Goal: Information Seeking & Learning: Learn about a topic

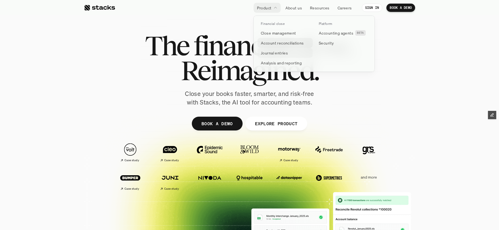
click at [274, 42] on p "Account reconciliations" at bounding box center [282, 43] width 43 height 6
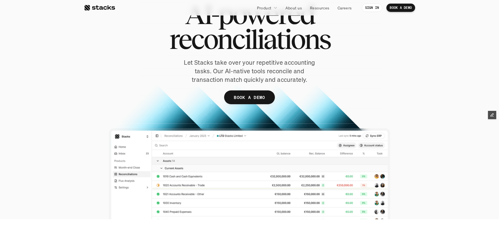
scroll to position [54, 0]
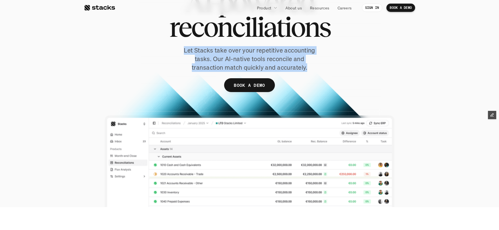
drag, startPoint x: 180, startPoint y: 51, endPoint x: 286, endPoint y: 63, distance: 106.0
click at [329, 67] on div "AI-powered reconciliations Let Stacks take over your repetitive accounting task…" at bounding box center [249, 49] width 331 height 119
copy p "Let Stacks take over your repetitive accounting tasks. Our AI-native tools reco…"
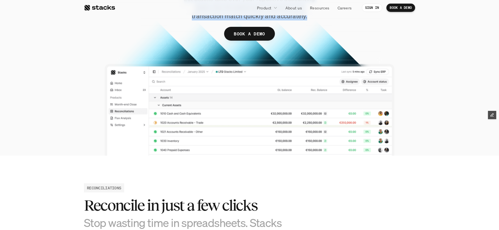
scroll to position [203, 0]
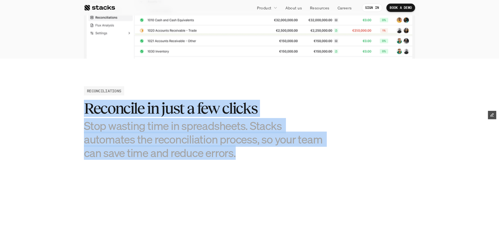
drag, startPoint x: 81, startPoint y: 107, endPoint x: 303, endPoint y: 156, distance: 226.8
click at [303, 156] on section "RECONCILIATIONS Reconcile in just a few clicks Stop wasting time in spreadsheet…" at bounding box center [249, 213] width 499 height 308
copy div "Reconcile in just a few clicks Stop wasting time in spreadsheets. Stacks automa…"
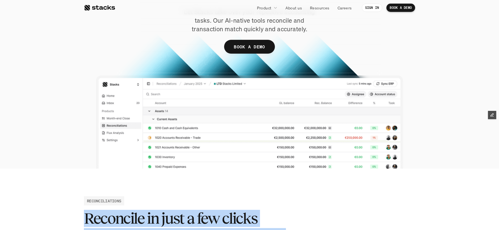
scroll to position [0, 0]
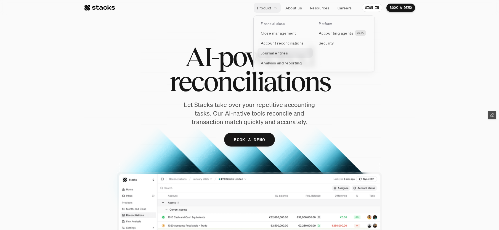
click at [280, 52] on p "Journal entries" at bounding box center [274, 53] width 27 height 6
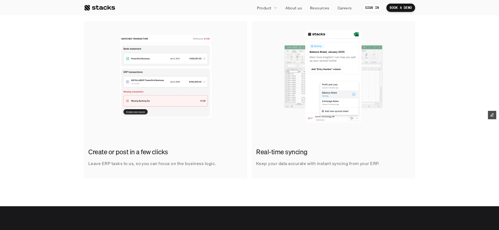
scroll to position [156, 0]
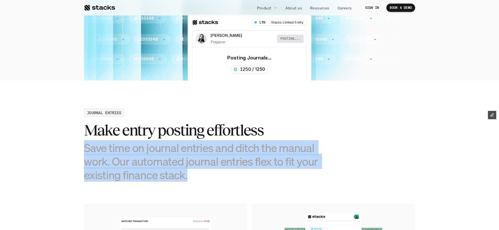
drag, startPoint x: 98, startPoint y: 147, endPoint x: 194, endPoint y: 173, distance: 98.8
click at [194, 173] on section "JOURNAL ENTRIES Make entry posting effortless Save time on journal entries and …" at bounding box center [249, 234] width 499 height 308
click at [107, 159] on h3 "Save time on journal entries and ditch the manual work. Our automated journal e…" at bounding box center [208, 161] width 249 height 41
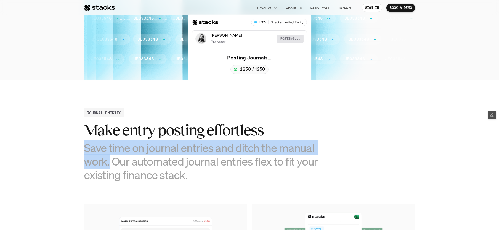
drag, startPoint x: 109, startPoint y: 162, endPoint x: 77, endPoint y: 144, distance: 36.3
click at [77, 144] on section "JOURNAL ENTRIES Make entry posting effortless Save time on journal entries and …" at bounding box center [249, 234] width 499 height 308
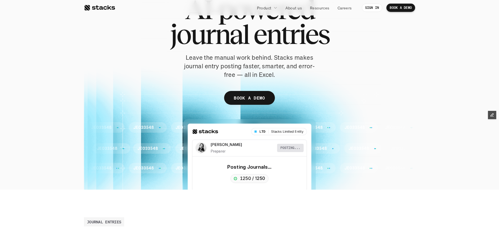
scroll to position [0, 0]
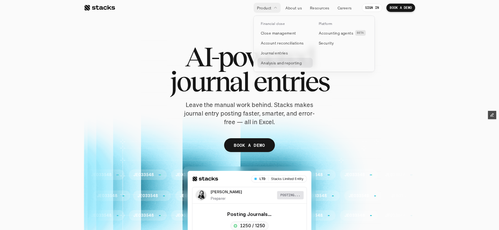
click at [276, 64] on p "Analysis and reporting" at bounding box center [281, 63] width 41 height 6
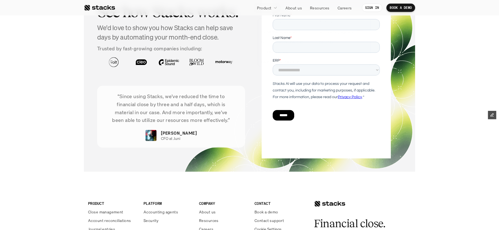
scroll to position [1308, 0]
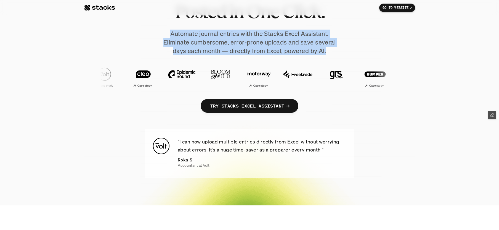
drag, startPoint x: 169, startPoint y: 31, endPoint x: 342, endPoint y: 50, distance: 174.1
click at [342, 50] on p "Automate journal entries with the Stacks Excel Assistant. Eliminate cumbersome,…" at bounding box center [249, 42] width 237 height 25
copy p "Automate journal entries with the Stacks Excel Assistant. Eliminate cumbersome,…"
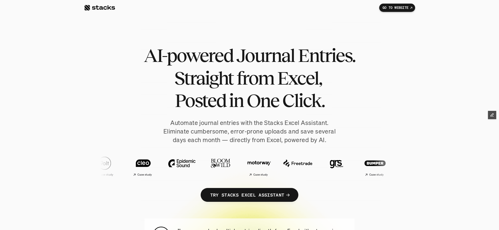
click at [378, 45] on div "AI-powered Journal Entries. Straight from Excel, Posted in One Click. Automate …" at bounding box center [249, 128] width 331 height 168
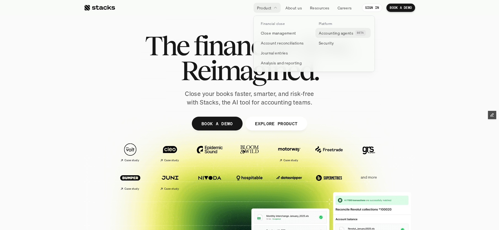
click at [328, 33] on p "Accounting agents" at bounding box center [336, 33] width 35 height 6
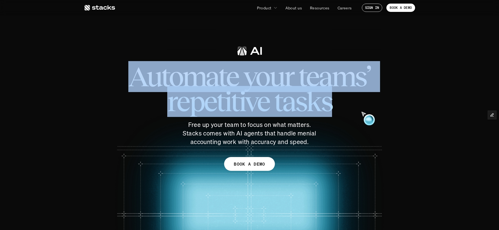
drag, startPoint x: 138, startPoint y: 76, endPoint x: 326, endPoint y: 98, distance: 189.4
click at [355, 103] on span "Automate your teams’ repetitive tasks" at bounding box center [249, 89] width 287 height 61
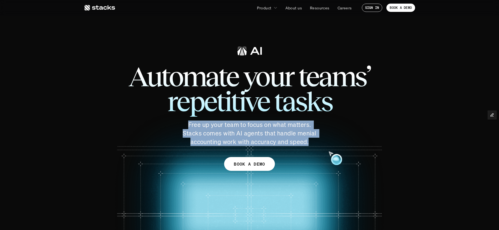
drag, startPoint x: 224, startPoint y: 129, endPoint x: 322, endPoint y: 143, distance: 98.5
click at [322, 143] on div "Automate your teams’ repetitive tasks Free up your team to focus on what matter…" at bounding box center [249, 95] width 309 height 102
copy p "Free up your team to focus on what matters. Stacks comes with AI agents that ha…"
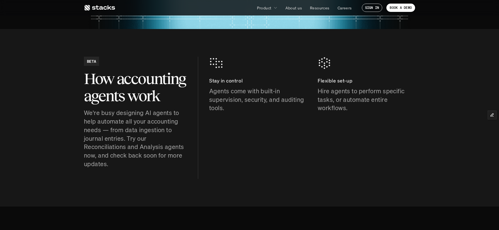
scroll to position [210, 0]
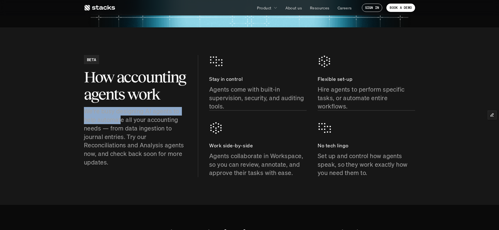
drag, startPoint x: 86, startPoint y: 114, endPoint x: 122, endPoint y: 116, distance: 36.5
click at [122, 116] on p "We're busy designing AI agents to help automate all your accounting needs — fro…" at bounding box center [135, 137] width 103 height 60
click at [121, 117] on p "We're busy designing AI agents to help automate all your accounting needs — fro…" at bounding box center [135, 137] width 103 height 60
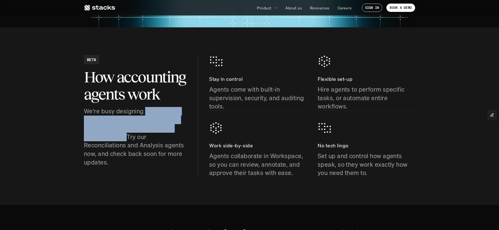
drag, startPoint x: 146, startPoint y: 112, endPoint x: 127, endPoint y: 138, distance: 32.0
click at [127, 138] on p "We're busy designing AI agents to help automate all your accounting needs — fro…" at bounding box center [135, 137] width 103 height 60
copy p "AI agents to help automate all your accounting needs — from data ingestion to j…"
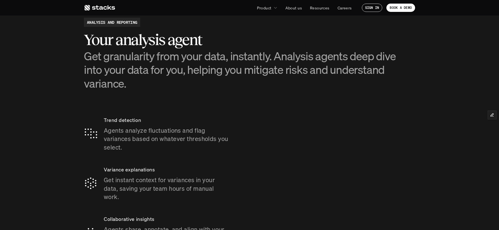
scroll to position [882, 0]
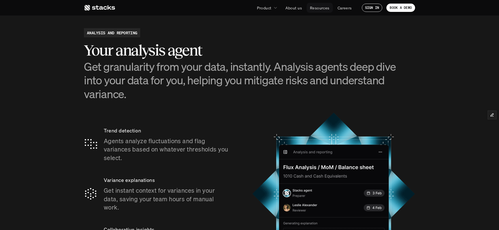
click at [320, 8] on p "Resources" at bounding box center [320, 8] width 20 height 6
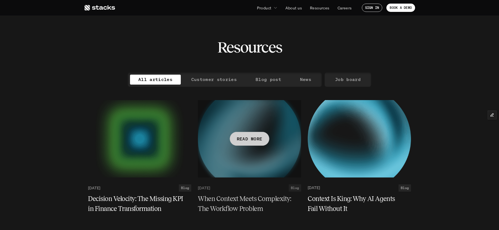
click at [237, 201] on h5 "When Context Meets Complexity: The Workflow Problem" at bounding box center [246, 204] width 97 height 20
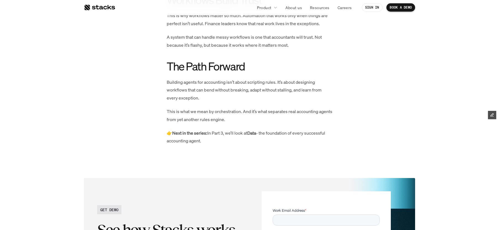
scroll to position [977, 0]
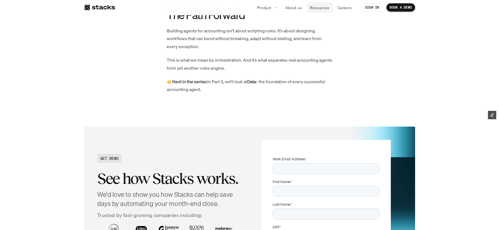
click at [323, 6] on p "Resources" at bounding box center [320, 8] width 20 height 6
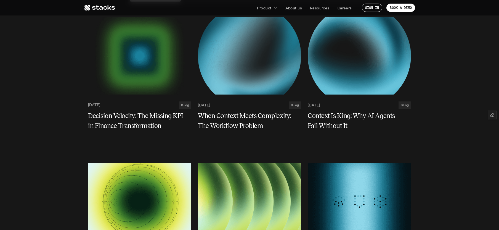
scroll to position [76, 0]
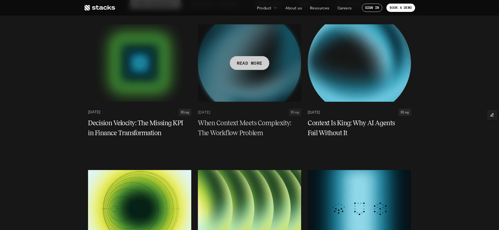
click at [241, 127] on h5 "When Context Meets Complexity: The Workflow Problem" at bounding box center [246, 128] width 97 height 20
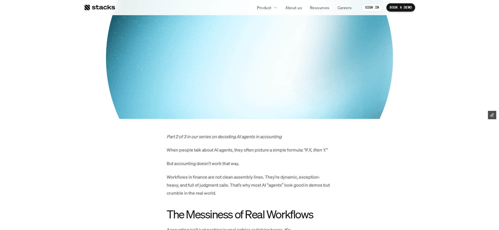
scroll to position [145, 0]
